Goal: Information Seeking & Learning: Learn about a topic

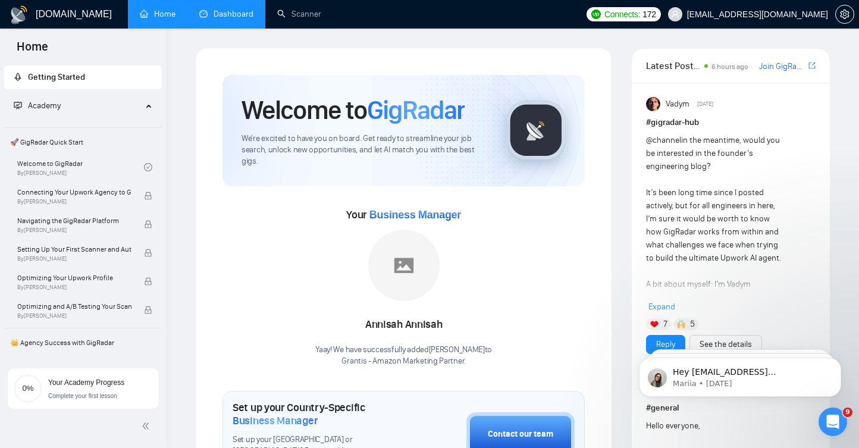
click at [224, 19] on link "Dashboard" at bounding box center [226, 14] width 54 height 10
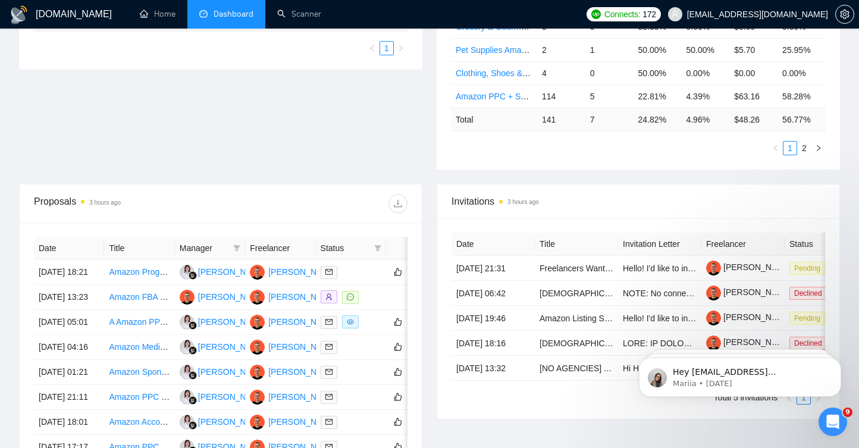
scroll to position [347, 0]
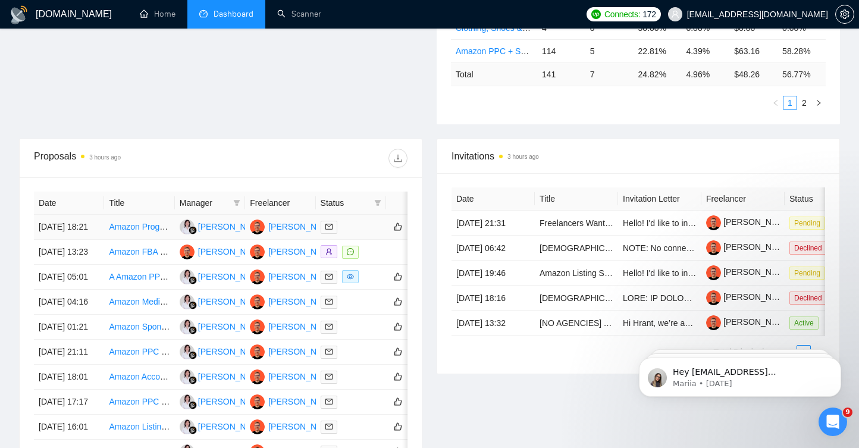
click at [359, 227] on div at bounding box center [351, 227] width 61 height 14
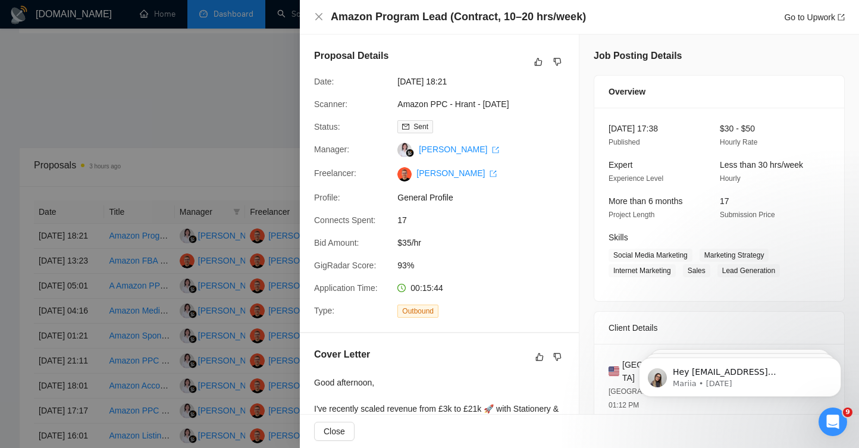
scroll to position [336, 0]
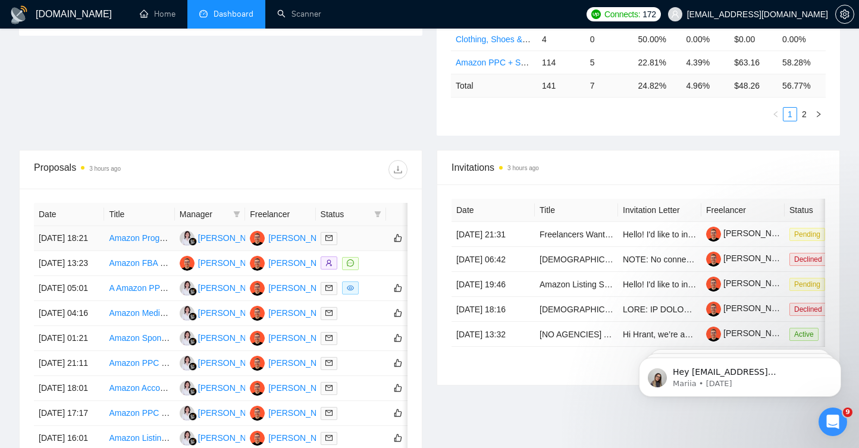
click at [163, 251] on td "Amazon Program Lead (Contract, 10–20 hrs/week)" at bounding box center [139, 238] width 70 height 25
click at [148, 276] on td "Amazon FBA Expert for German Marketplace" at bounding box center [139, 263] width 70 height 25
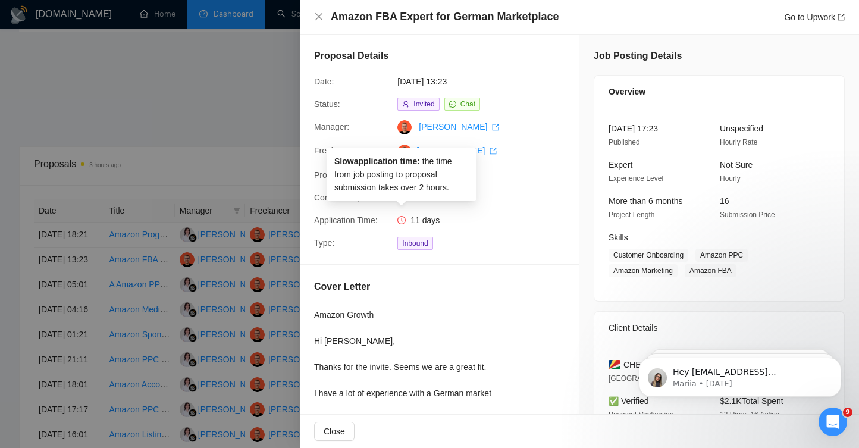
scroll to position [342, 0]
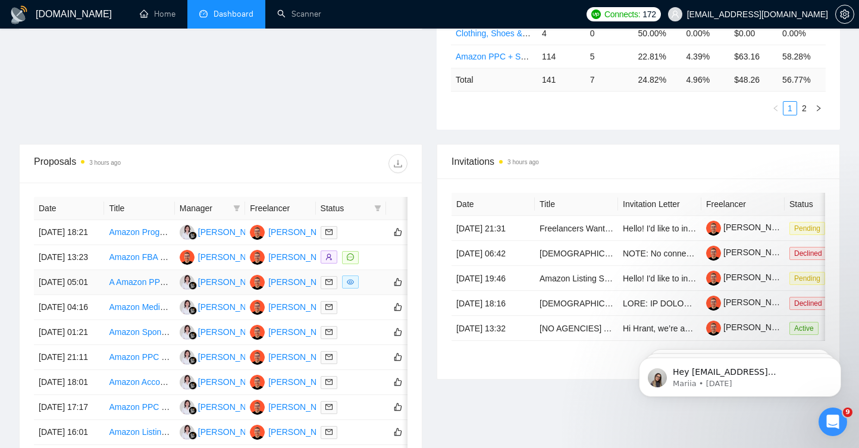
click at [158, 295] on td "A Amazon PPC expert to scale our brand, cut ACoS, and boost ROI with proven ad …" at bounding box center [139, 282] width 70 height 25
click at [148, 320] on td "Amazon Media Buyer / PPC Specialist" at bounding box center [139, 307] width 70 height 25
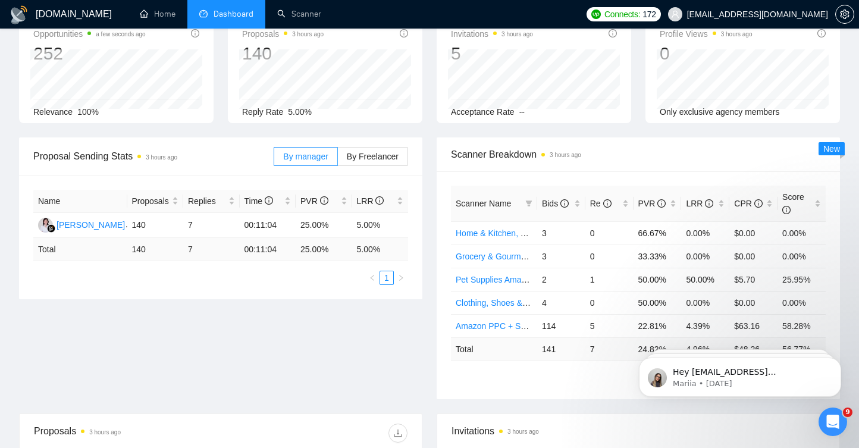
scroll to position [0, 0]
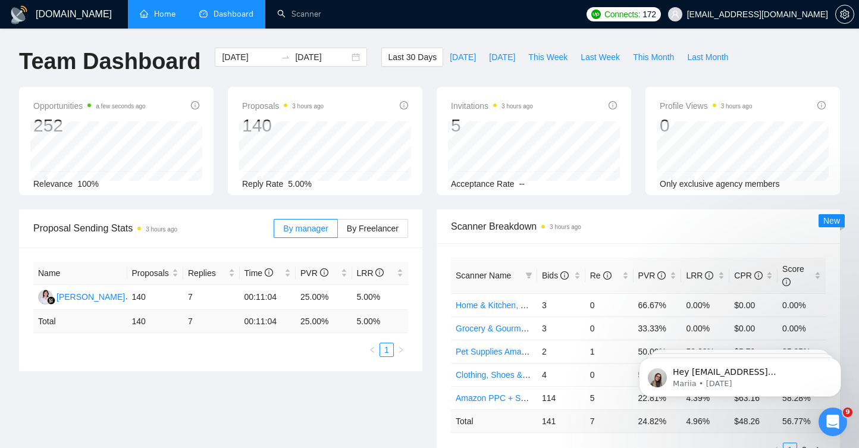
click at [159, 19] on link "Home" at bounding box center [158, 14] width 36 height 10
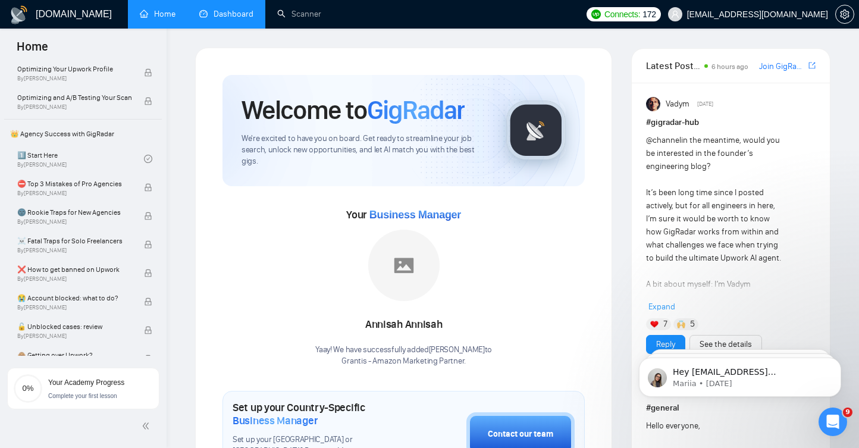
scroll to position [252, 0]
